Goal: Task Accomplishment & Management: Manage account settings

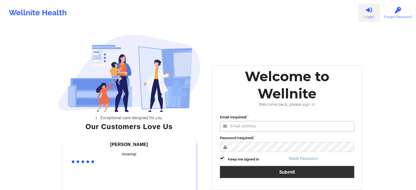
type input "[EMAIL_ADDRESS][DOMAIN_NAME]"
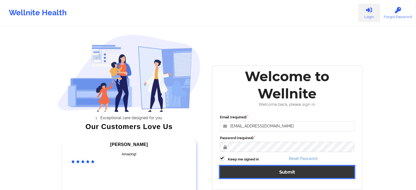
click at [296, 172] on button "Submit" at bounding box center [287, 172] width 135 height 12
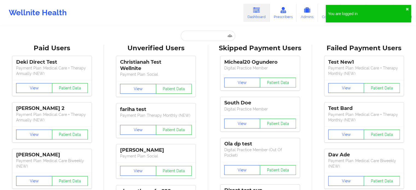
click at [409, 7] on div "You are logged in ✖︎" at bounding box center [368, 14] width 85 height 18
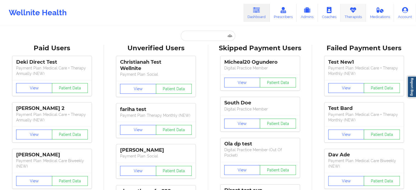
click at [353, 15] on link "Therapists" at bounding box center [353, 13] width 25 height 18
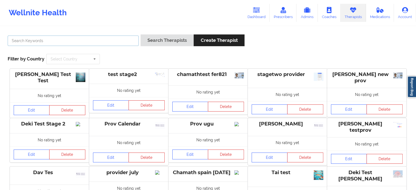
click at [112, 40] on input "text" at bounding box center [73, 41] width 131 height 10
type input "d"
type input "cms"
click at [115, 54] on div "cms Search Therapists Create Therapist Filter by Country Select Country [GEOGRA…" at bounding box center [208, 49] width 409 height 37
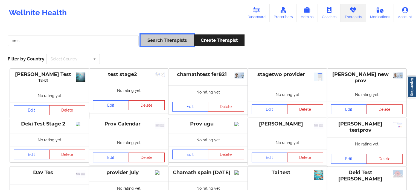
click at [159, 42] on button "Search Therapists" at bounding box center [167, 40] width 53 height 12
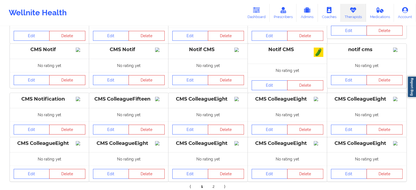
scroll to position [109, 0]
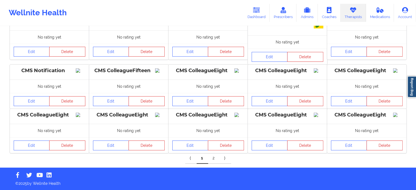
click at [211, 161] on link "2" at bounding box center [213, 158] width 11 height 11
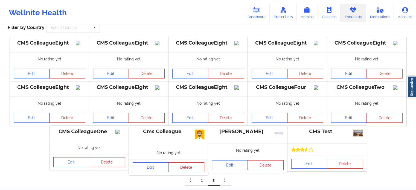
scroll to position [63, 0]
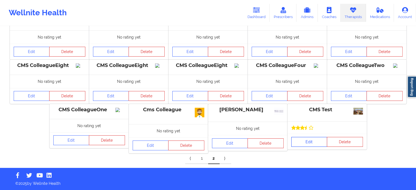
click at [310, 141] on link "Edit" at bounding box center [309, 142] width 36 height 10
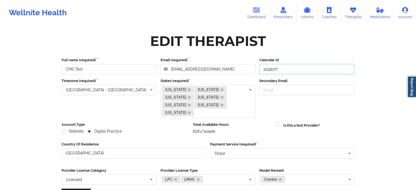
click at [287, 67] on input "11132177" at bounding box center [306, 69] width 95 height 10
